Goal: Information Seeking & Learning: Learn about a topic

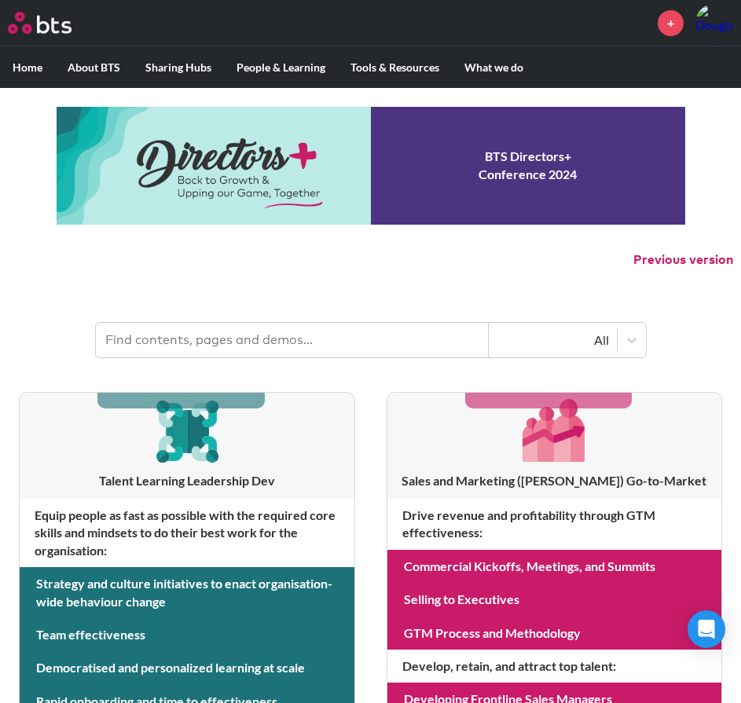
click at [145, 339] on input "text" at bounding box center [292, 340] width 393 height 35
type input "holiday schedule"
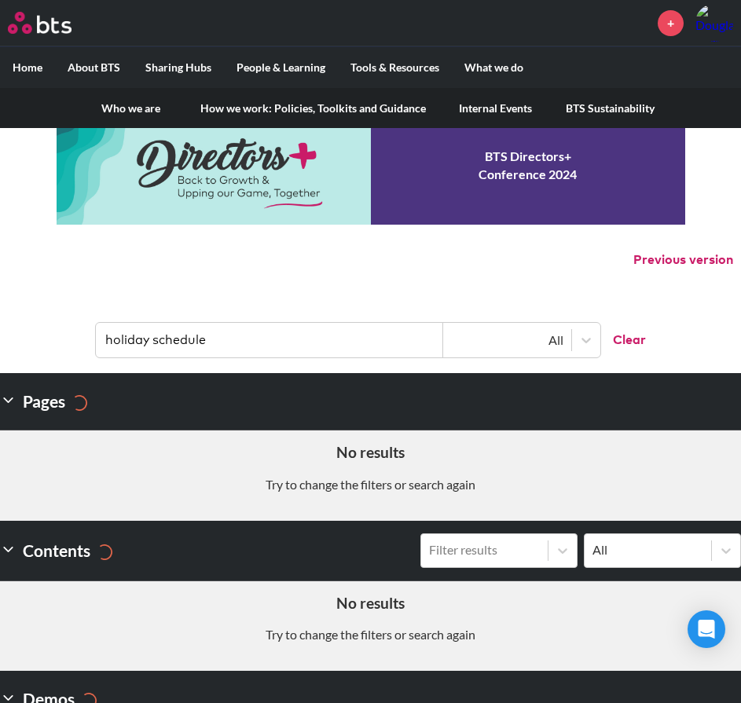
click at [106, 70] on label "About BTS" at bounding box center [94, 67] width 78 height 41
click at [0, 0] on input "About BTS" at bounding box center [0, 0] width 0 height 0
